Goal: Navigation & Orientation: Find specific page/section

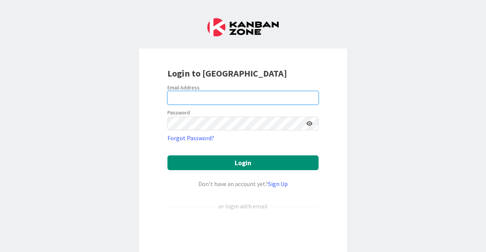
click at [221, 100] on input "email" at bounding box center [242, 98] width 151 height 14
type input "[EMAIL_ADDRESS][DOMAIN_NAME]"
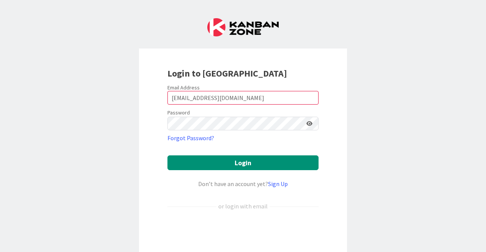
click at [309, 124] on icon at bounding box center [309, 123] width 6 height 5
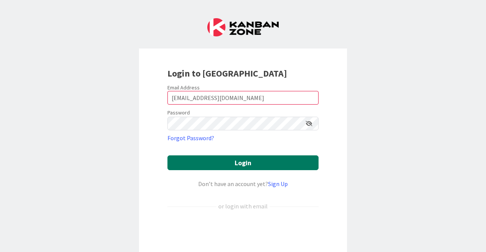
click at [225, 164] on button "Login" at bounding box center [242, 163] width 151 height 15
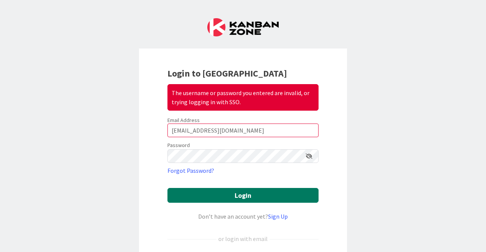
click at [227, 189] on button "Login" at bounding box center [242, 195] width 151 height 15
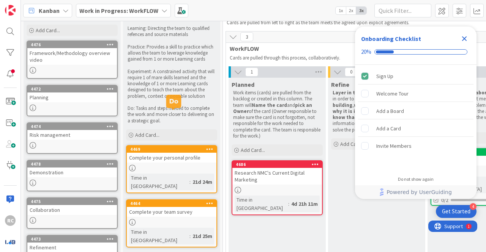
scroll to position [38, 0]
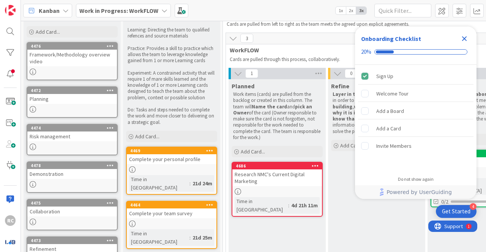
click at [465, 38] on icon "Close Checklist" at bounding box center [464, 38] width 5 height 5
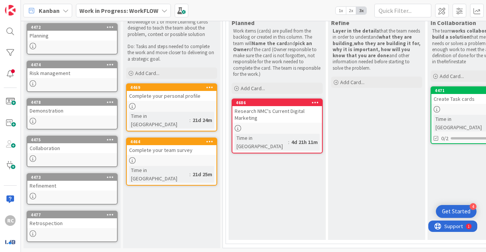
scroll to position [107, 0]
click at [267, 106] on div "Research NMC's Current Digital Marketing" at bounding box center [277, 114] width 90 height 17
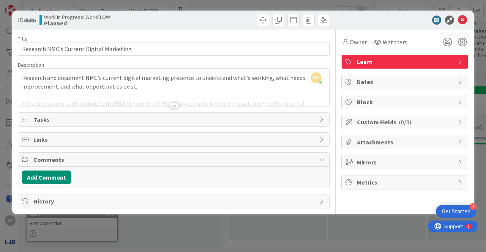
click at [175, 106] on div at bounding box center [174, 106] width 8 height 6
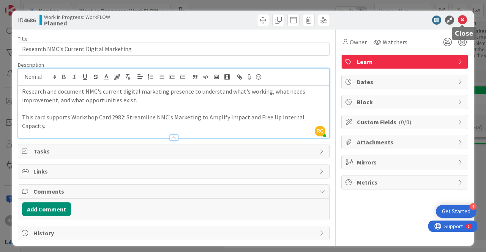
click at [464, 21] on icon at bounding box center [462, 20] width 9 height 9
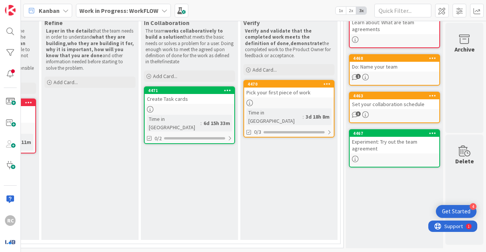
drag, startPoint x: 271, startPoint y: 248, endPoint x: 5, endPoint y: 0, distance: 362.9
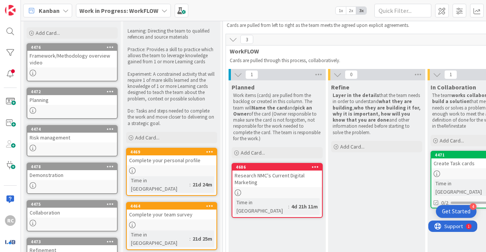
scroll to position [76, 0]
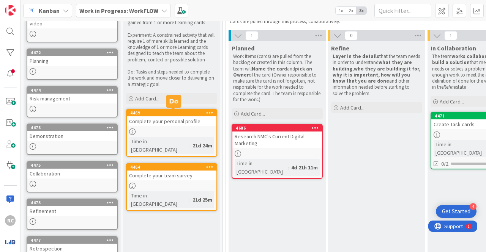
click at [177, 133] on div at bounding box center [172, 132] width 90 height 6
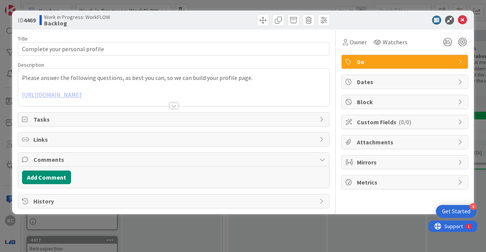
click at [173, 106] on div at bounding box center [174, 106] width 8 height 6
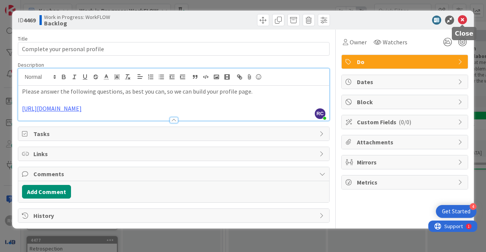
click at [465, 21] on icon at bounding box center [462, 20] width 9 height 9
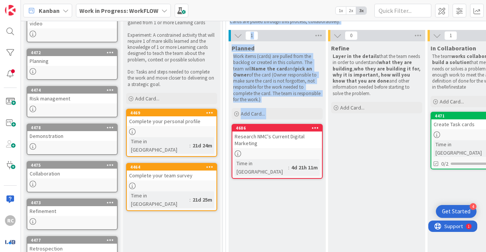
scroll to position [86, 0]
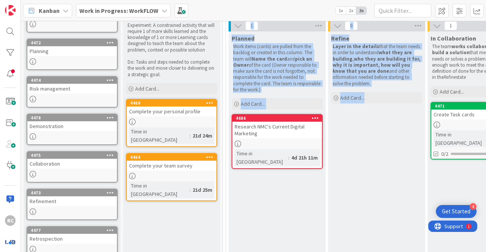
drag, startPoint x: 216, startPoint y: 246, endPoint x: 329, endPoint y: 221, distance: 115.6
click at [409, 233] on div "7 Resources These resources will help your team with your WorkFLOW practice. Ad…" at bounding box center [396, 102] width 749 height 331
click at [292, 211] on div "Planned Work items (cards) are pulled from the backlog or created in this colum…" at bounding box center [277, 144] width 97 height 224
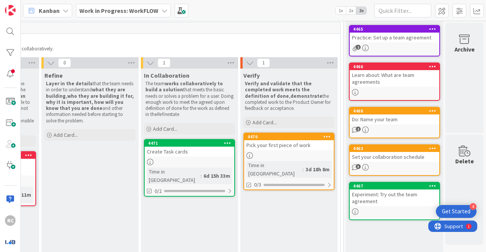
scroll to position [48, 292]
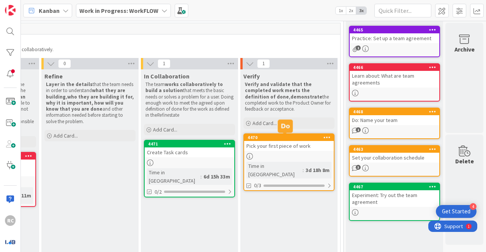
click at [297, 141] on div "4470" at bounding box center [289, 137] width 90 height 7
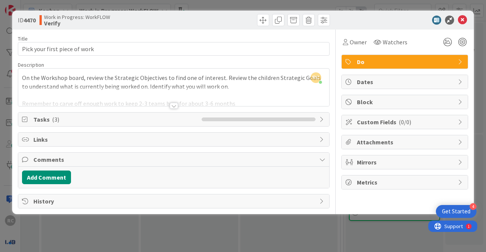
click at [174, 106] on div at bounding box center [174, 106] width 8 height 6
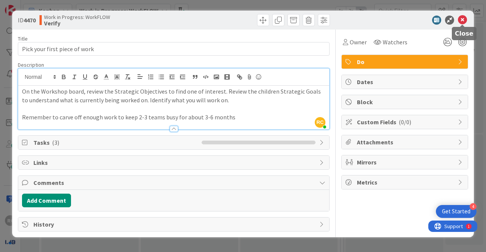
click at [464, 20] on icon at bounding box center [462, 20] width 9 height 9
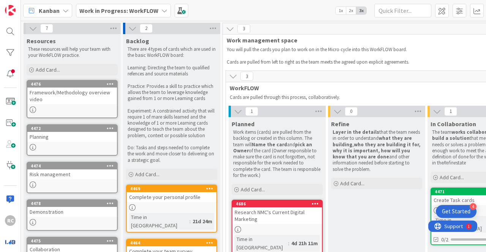
click at [128, 8] on b "Work in Progress: WorkFLOW" at bounding box center [118, 11] width 79 height 8
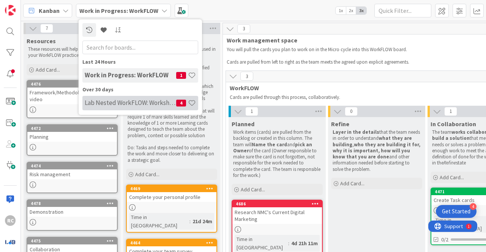
click at [147, 107] on div "Lab Nested WorkFLOW: Workshop 4" at bounding box center [140, 103] width 116 height 14
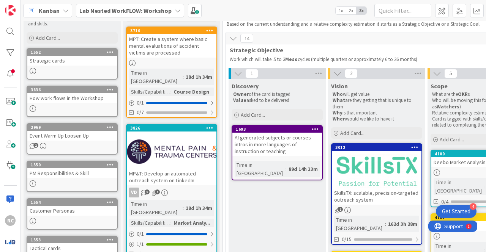
scroll to position [38, 26]
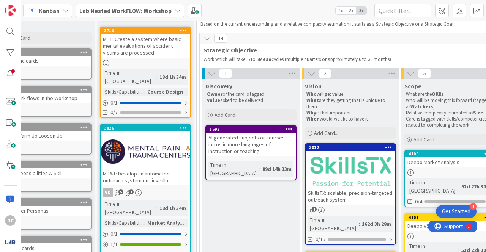
click at [143, 169] on div "MP&T: Develop an automated outreach system on LinkedIn" at bounding box center [146, 177] width 90 height 17
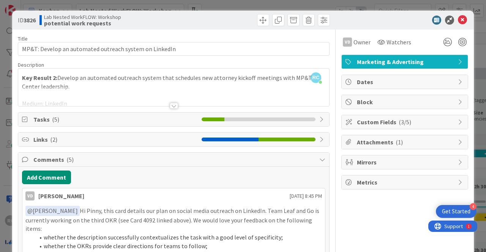
click at [177, 103] on div at bounding box center [173, 96] width 311 height 19
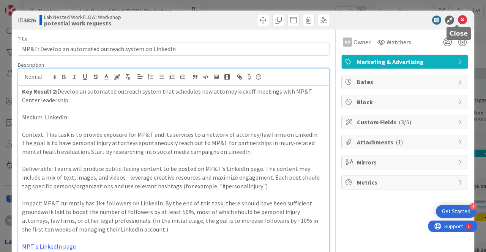
click at [458, 19] on icon at bounding box center [462, 20] width 9 height 9
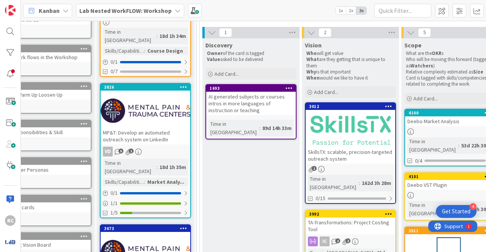
scroll to position [76, 26]
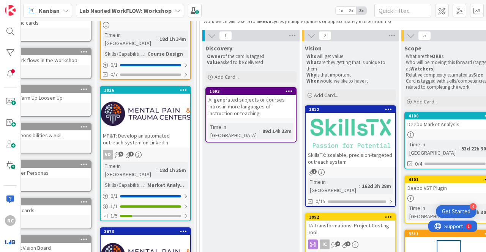
click at [258, 106] on div "AI generated subjects or courses intros in more languages of instruction or tea…" at bounding box center [251, 107] width 90 height 24
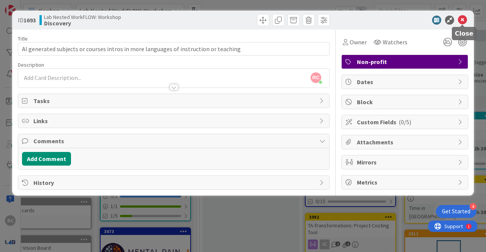
click at [464, 18] on icon at bounding box center [462, 20] width 9 height 9
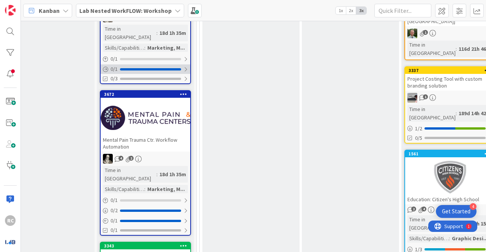
scroll to position [380, 26]
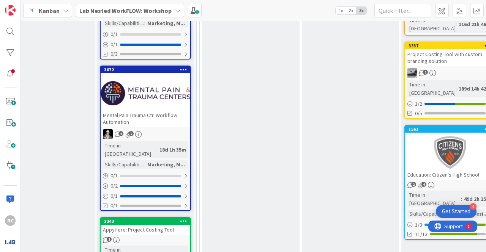
click at [156, 76] on div at bounding box center [146, 93] width 90 height 34
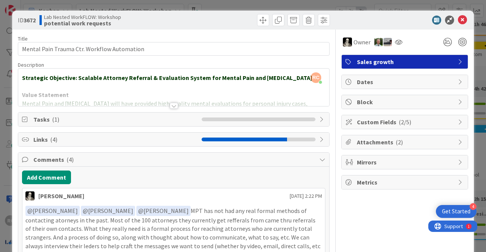
click at [166, 103] on div at bounding box center [173, 96] width 311 height 19
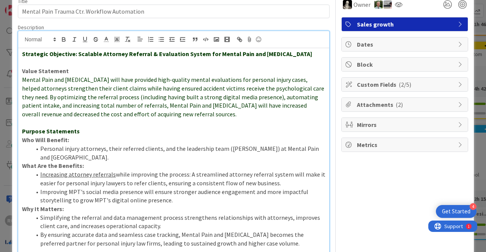
scroll to position [38, 0]
click at [419, 105] on span "Attachments ( 2 )" at bounding box center [405, 104] width 97 height 9
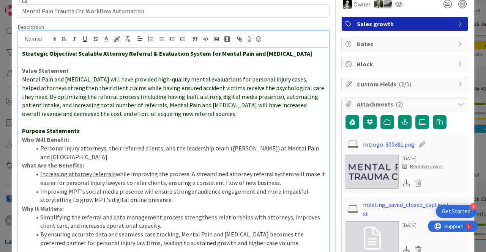
click at [419, 105] on span "Attachments ( 2 )" at bounding box center [405, 104] width 97 height 9
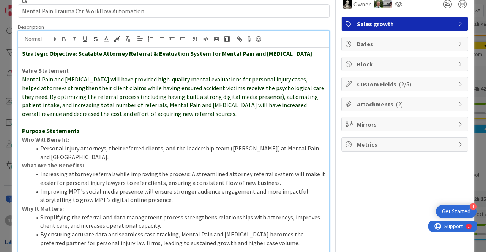
click at [426, 84] on span "Custom Fields ( 2/5 )" at bounding box center [405, 84] width 97 height 9
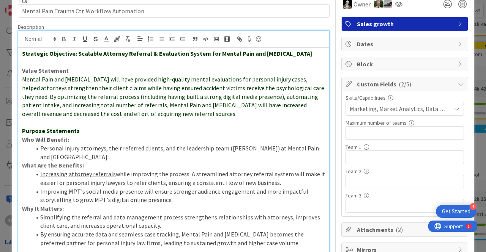
click at [426, 84] on span "Custom Fields ( 2/5 )" at bounding box center [405, 84] width 97 height 9
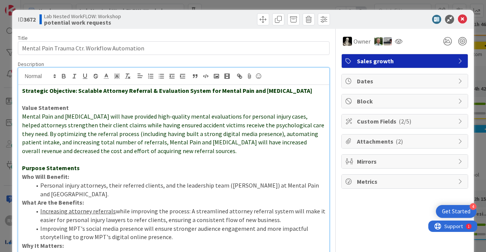
scroll to position [0, 0]
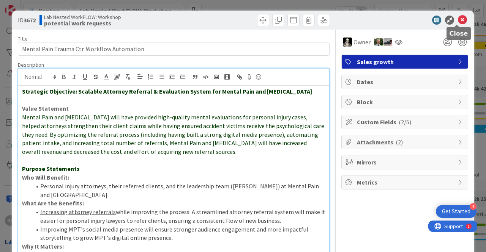
click at [458, 17] on icon at bounding box center [462, 20] width 9 height 9
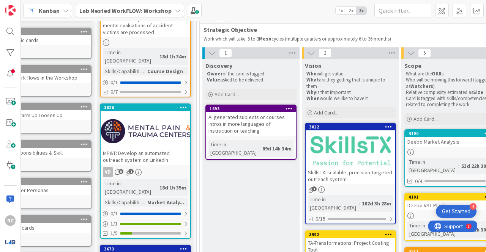
scroll to position [114, 26]
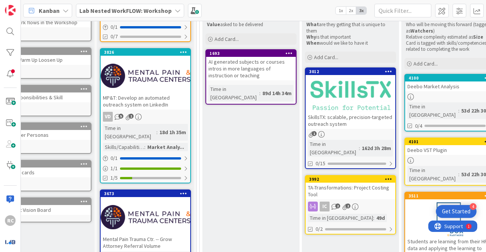
click at [159, 73] on div at bounding box center [146, 76] width 90 height 34
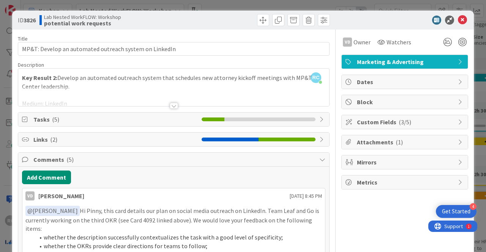
click at [173, 105] on div at bounding box center [174, 106] width 8 height 6
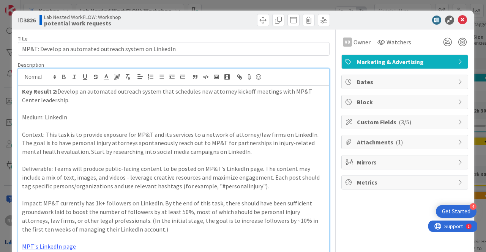
click at [462, 20] on div at bounding box center [401, 20] width 134 height 9
click at [459, 19] on icon at bounding box center [462, 20] width 9 height 9
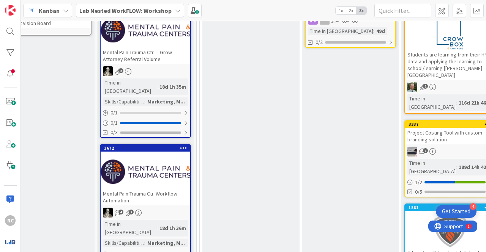
scroll to position [304, 26]
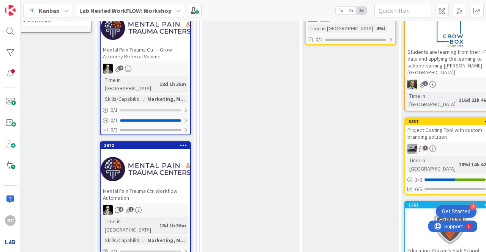
click at [144, 152] on div at bounding box center [146, 169] width 90 height 34
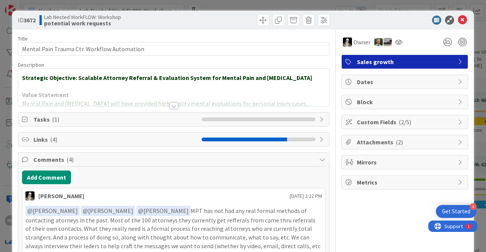
click at [163, 99] on div at bounding box center [173, 96] width 311 height 19
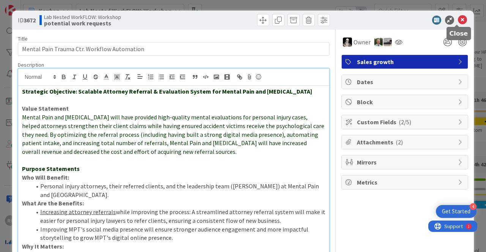
click at [460, 21] on icon at bounding box center [462, 20] width 9 height 9
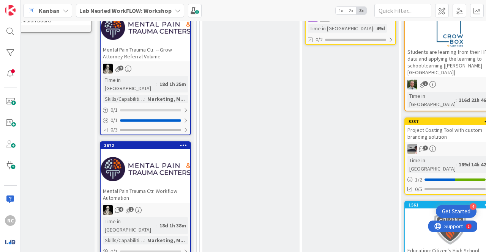
scroll to position [311, 26]
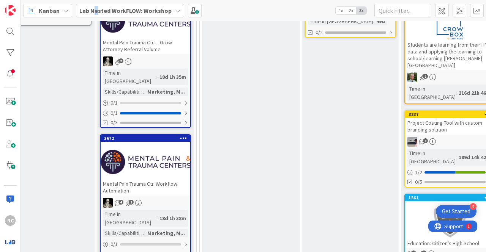
click at [96, 15] on div "Lab Nested WorkFLOW: Workshop" at bounding box center [130, 11] width 108 height 14
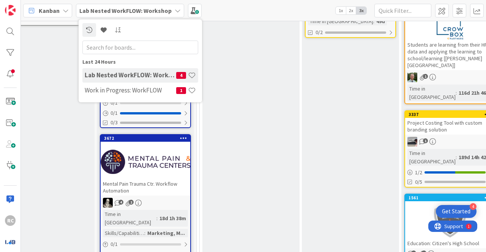
scroll to position [0, 0]
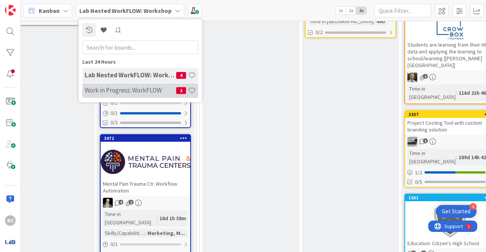
click at [130, 92] on h4 "Work in Progress: WorkFLOW" at bounding box center [130, 91] width 91 height 8
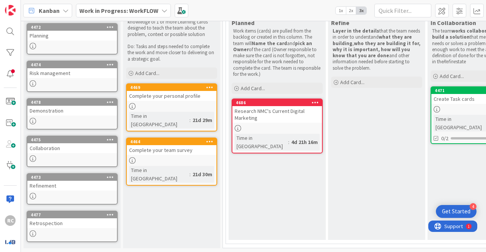
click at [194, 103] on div at bounding box center [172, 106] width 90 height 6
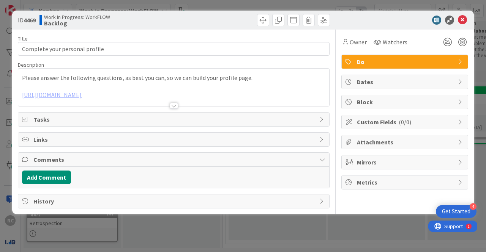
click at [177, 106] on div at bounding box center [174, 106] width 8 height 6
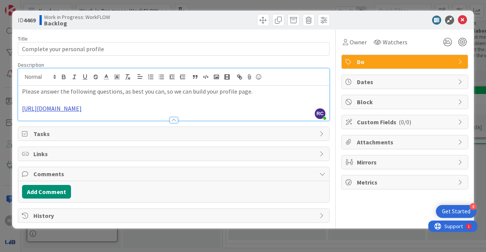
click at [82, 111] on link "[URL][DOMAIN_NAME]" at bounding box center [52, 109] width 60 height 8
click at [164, 132] on link "[URL][DOMAIN_NAME]" at bounding box center [153, 132] width 52 height 10
click at [465, 19] on icon at bounding box center [462, 20] width 9 height 9
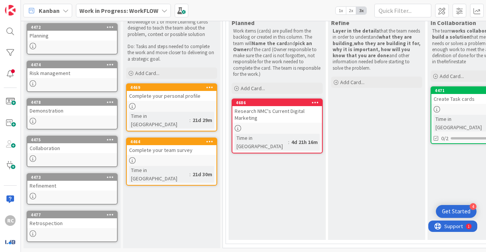
click at [164, 158] on div at bounding box center [172, 161] width 90 height 6
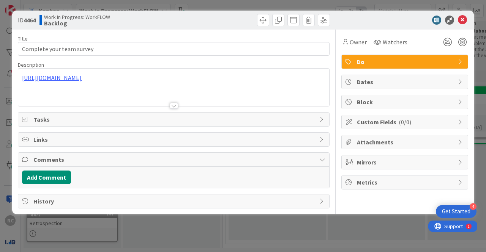
click at [154, 82] on p "[URL][DOMAIN_NAME]" at bounding box center [173, 78] width 303 height 9
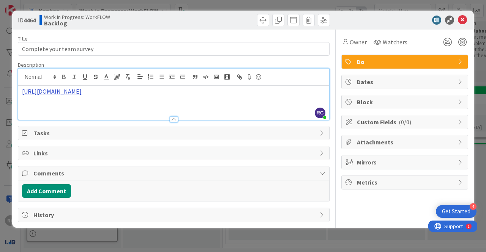
click at [82, 89] on link "[URL][DOMAIN_NAME]" at bounding box center [52, 92] width 60 height 8
click at [174, 114] on link "[URL][DOMAIN_NAME]" at bounding box center [148, 115] width 52 height 10
click at [466, 16] on icon at bounding box center [462, 20] width 9 height 9
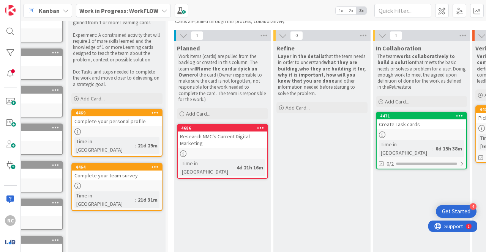
scroll to position [76, 52]
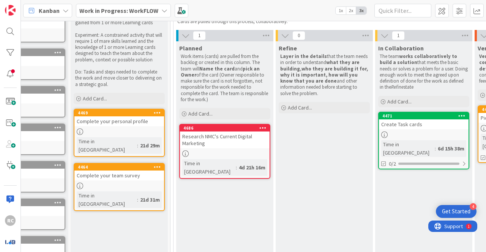
click at [410, 129] on div "Create Task cards" at bounding box center [424, 125] width 90 height 10
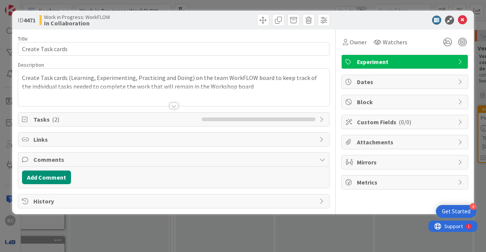
click at [177, 100] on div at bounding box center [173, 96] width 311 height 19
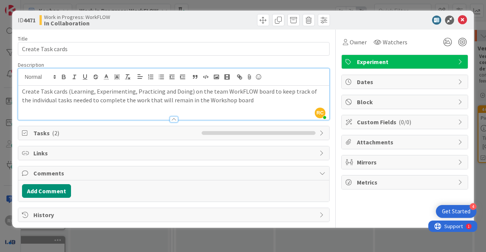
click at [173, 114] on div at bounding box center [173, 116] width 311 height 8
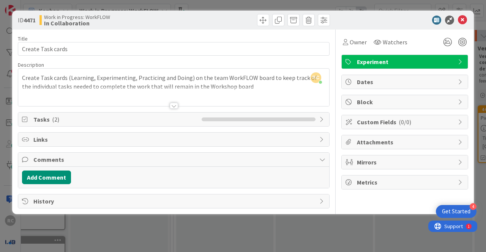
click at [172, 107] on div at bounding box center [174, 106] width 8 height 6
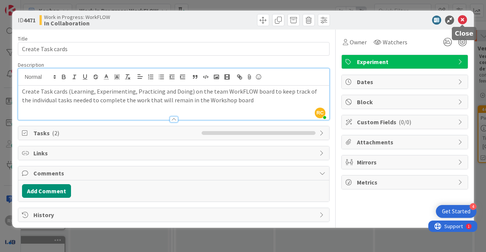
click at [465, 16] on icon at bounding box center [462, 20] width 9 height 9
